Goal: Task Accomplishment & Management: Manage account settings

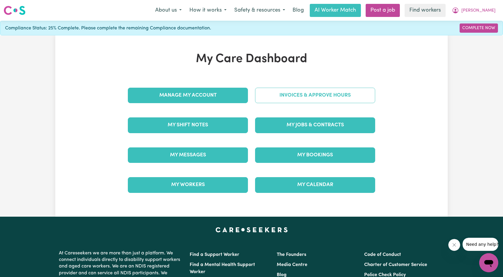
click at [317, 99] on link "Invoices & Approve Hours" at bounding box center [315, 95] width 120 height 15
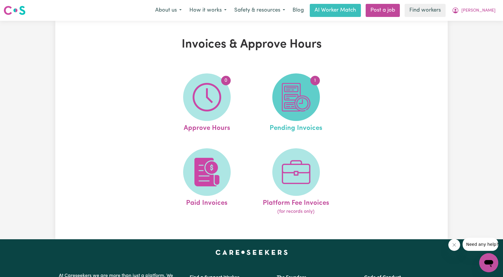
click at [286, 101] on img at bounding box center [296, 97] width 29 height 29
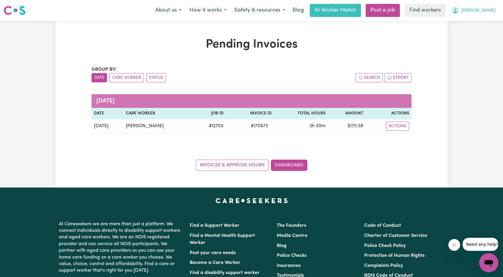
click at [459, 10] on icon "My Account" at bounding box center [455, 10] width 7 height 7
click at [466, 34] on link "Logout" at bounding box center [475, 34] width 47 height 11
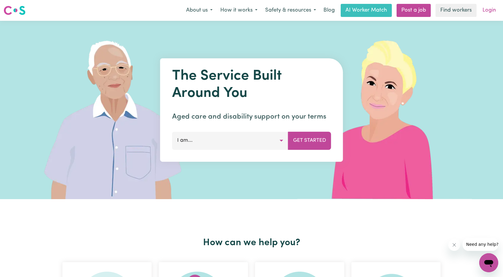
click at [484, 9] on link "Login" at bounding box center [489, 10] width 21 height 13
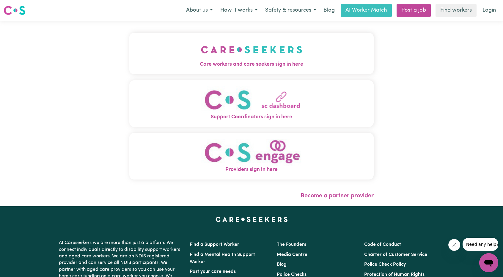
click at [271, 64] on span "Care workers and care seekers sign in here" at bounding box center [251, 65] width 245 height 8
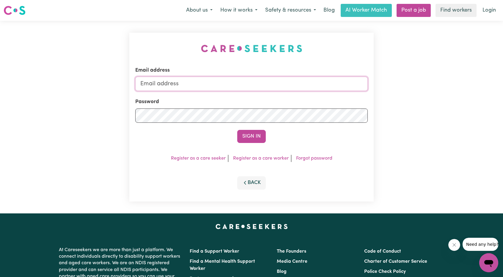
click at [253, 78] on input "Email address" at bounding box center [251, 84] width 233 height 14
drag, startPoint x: 170, startPoint y: 88, endPoint x: 267, endPoint y: 100, distance: 97.1
click at [267, 100] on form "Email address [EMAIL_ADDRESS][PERSON_NAME][DOMAIN_NAME] Password Sign In" at bounding box center [251, 105] width 233 height 76
type input "[EMAIL_ADDRESS][DOMAIN_NAME]"
click at [244, 136] on button "Sign In" at bounding box center [251, 136] width 29 height 13
